Goal: Navigation & Orientation: Find specific page/section

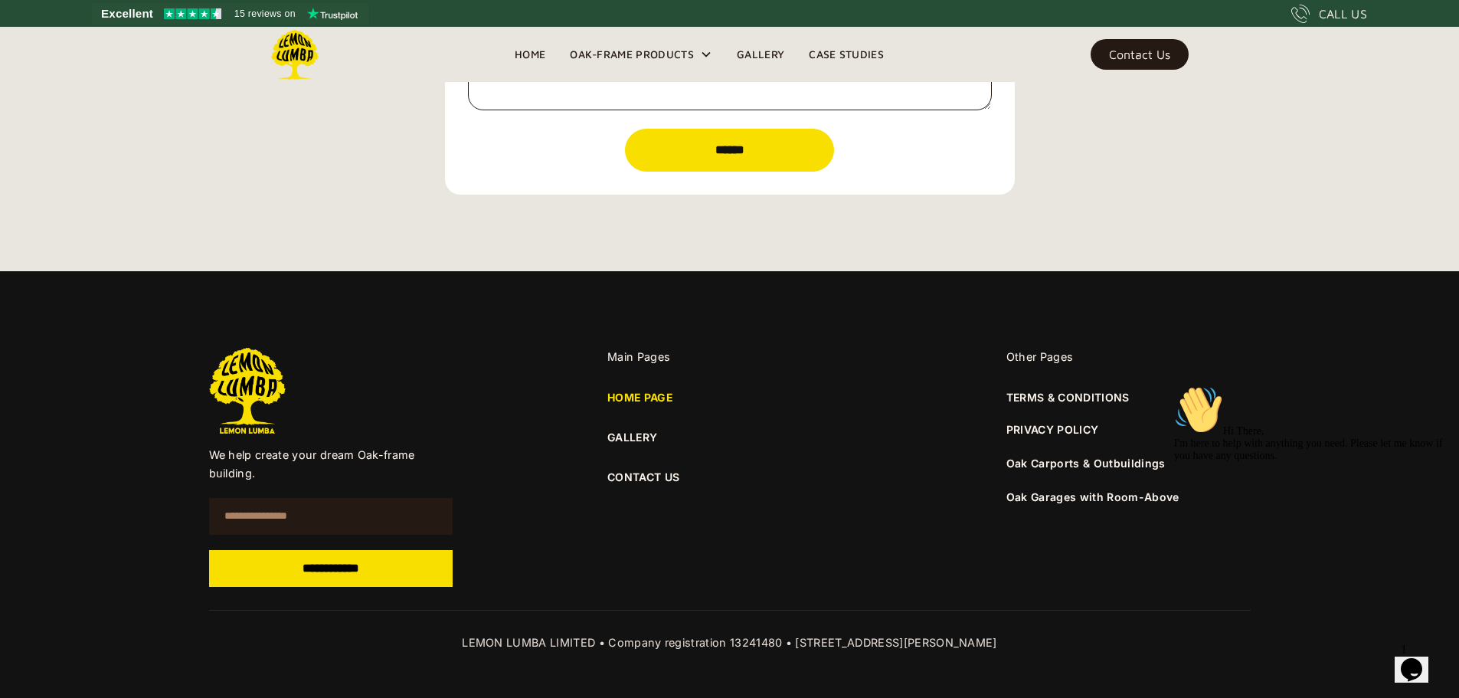
scroll to position [5504, 0]
click at [624, 437] on link "GALLERY" at bounding box center [730, 437] width 244 height 17
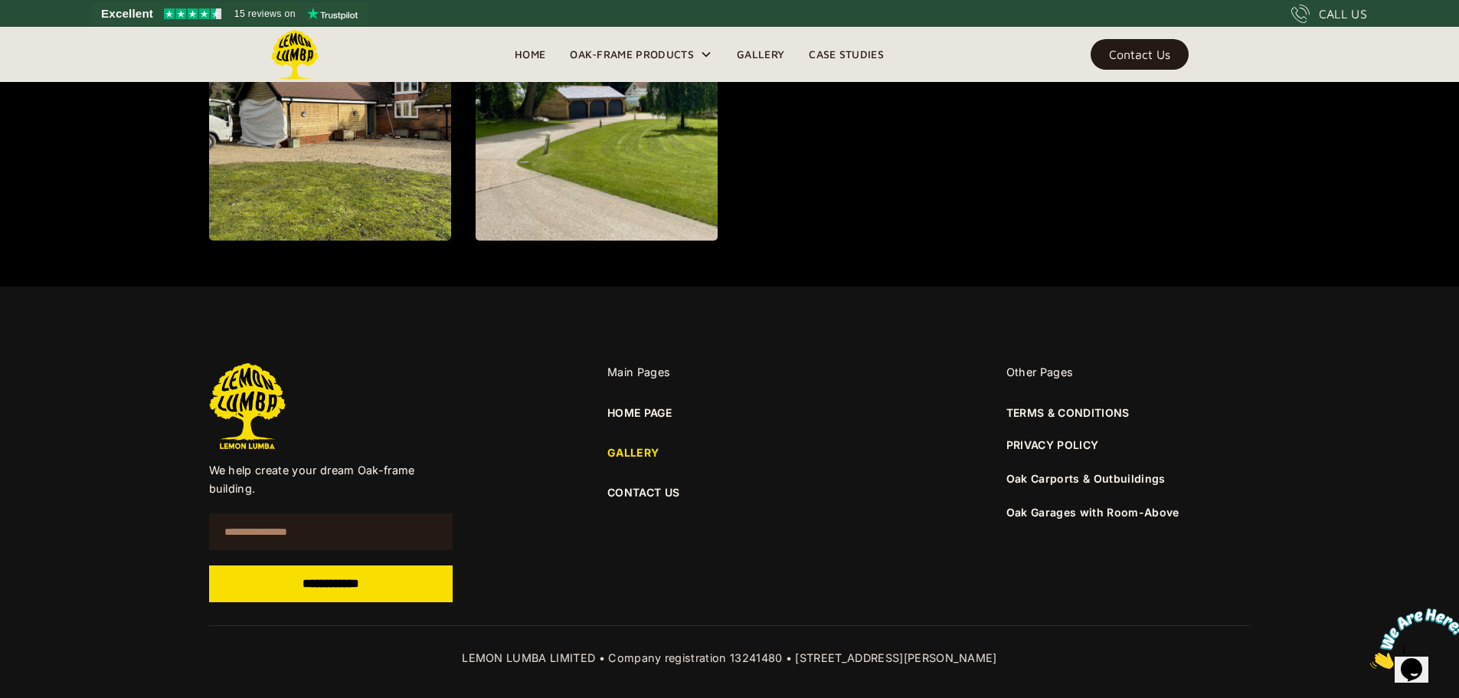
scroll to position [2145, 0]
click at [1045, 470] on div "Oak Carports & Outbuildings" at bounding box center [1086, 477] width 159 height 18
click at [1045, 476] on link "Oak Carports & Outbuildings" at bounding box center [1086, 477] width 159 height 13
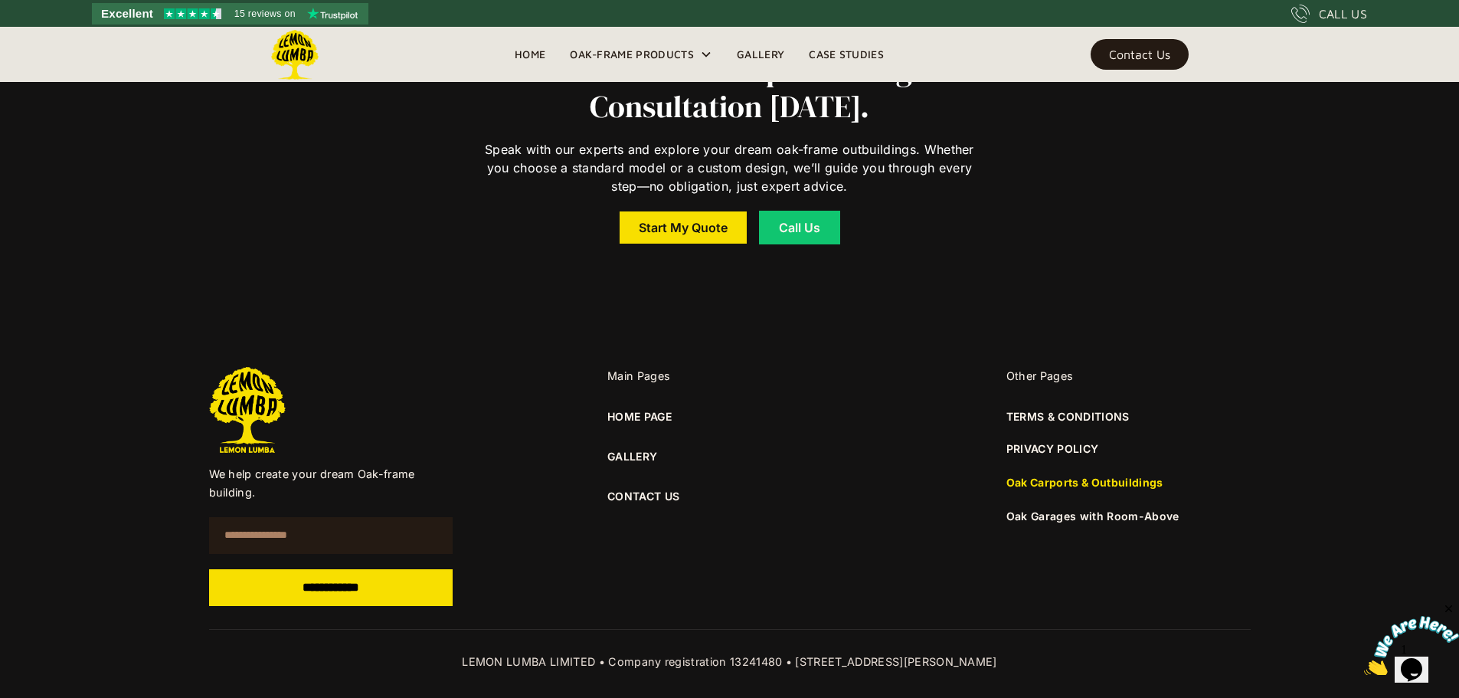
scroll to position [11596, 0]
